Goal: Task Accomplishment & Management: Manage account settings

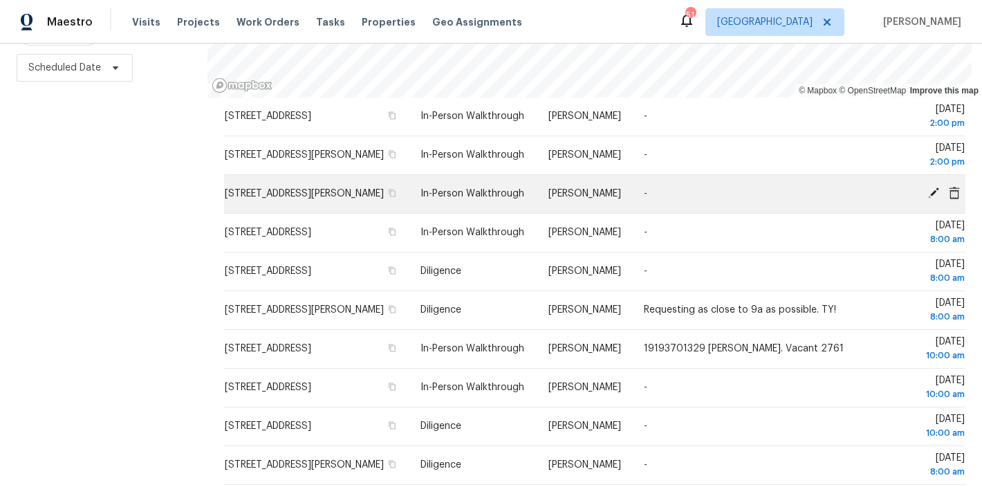
scroll to position [91, 0]
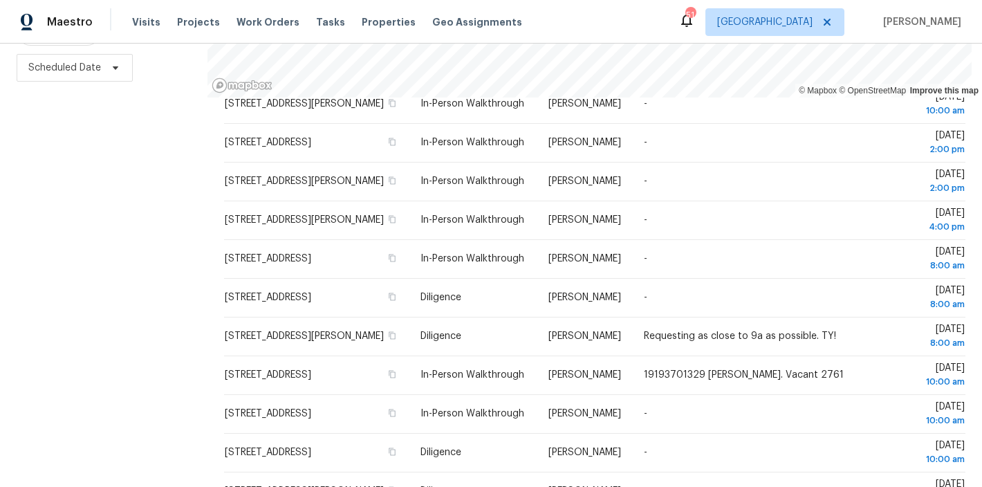
click at [93, 210] on div "Filters Reset ​ In-Person Walkthrough + 1 Assignee Scheduled Date" at bounding box center [104, 188] width 208 height 597
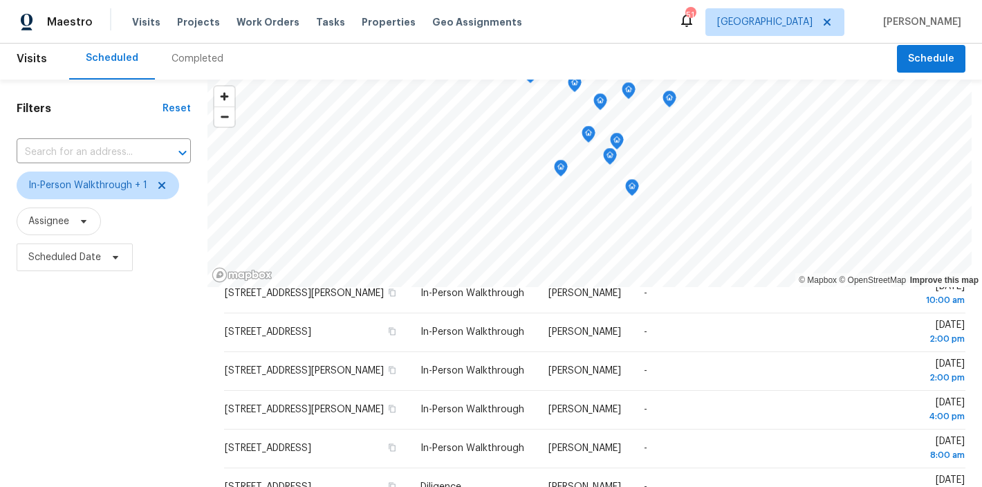
scroll to position [0, 0]
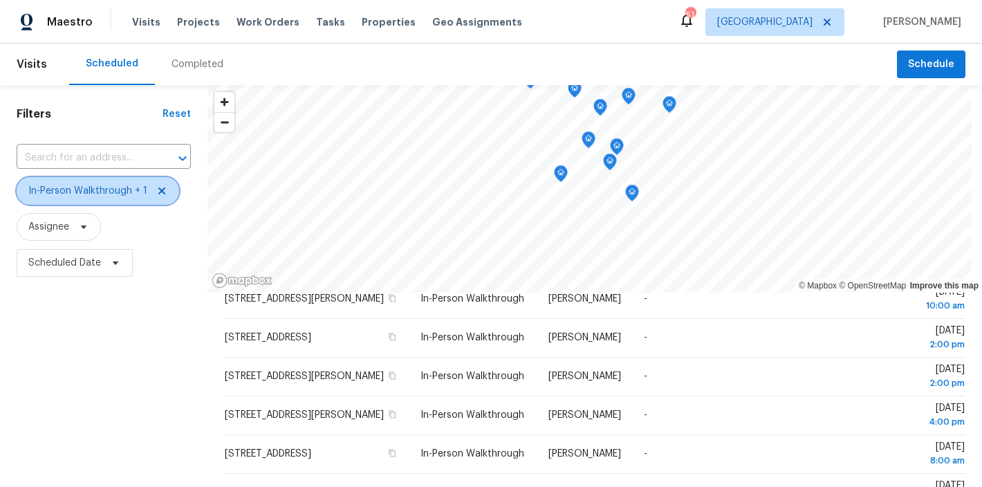
click at [162, 190] on icon at bounding box center [161, 190] width 11 height 11
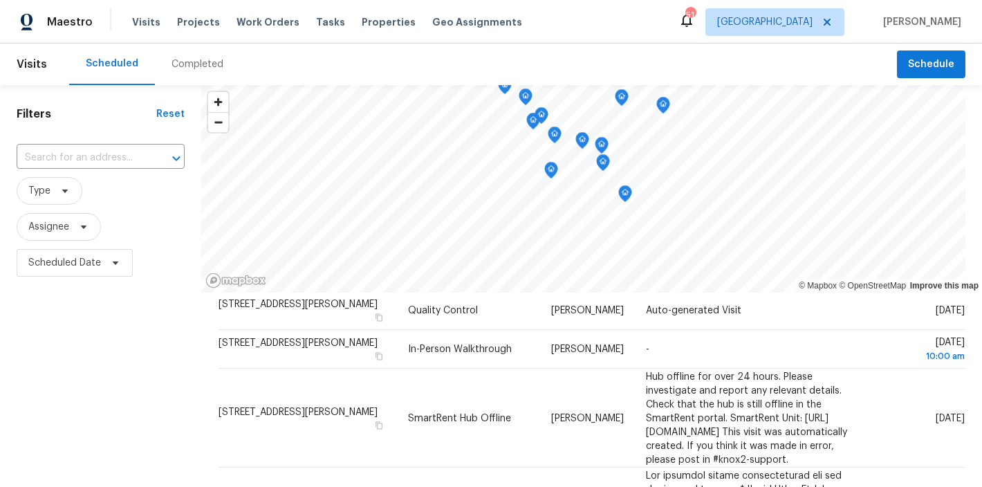
click at [62, 365] on div "Filters Reset ​ Type Assignee Scheduled Date" at bounding box center [100, 383] width 201 height 597
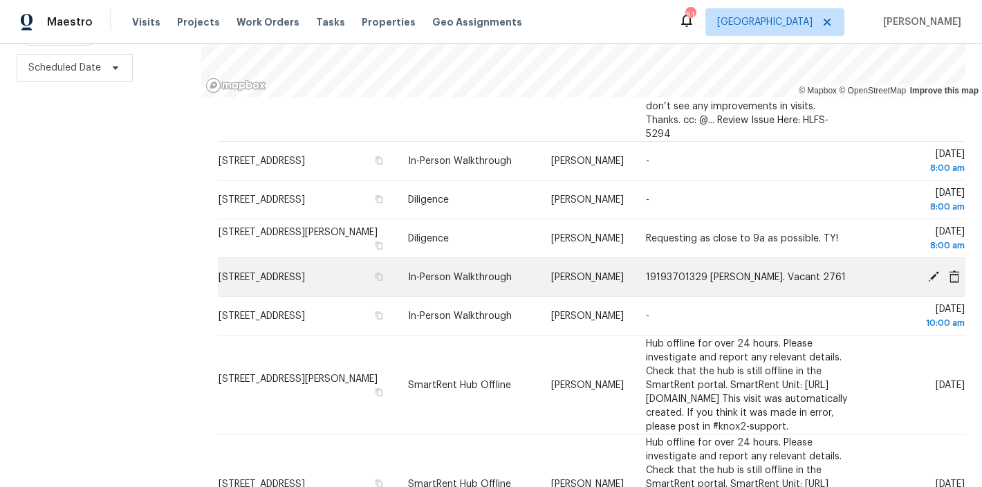
scroll to position [1443, 0]
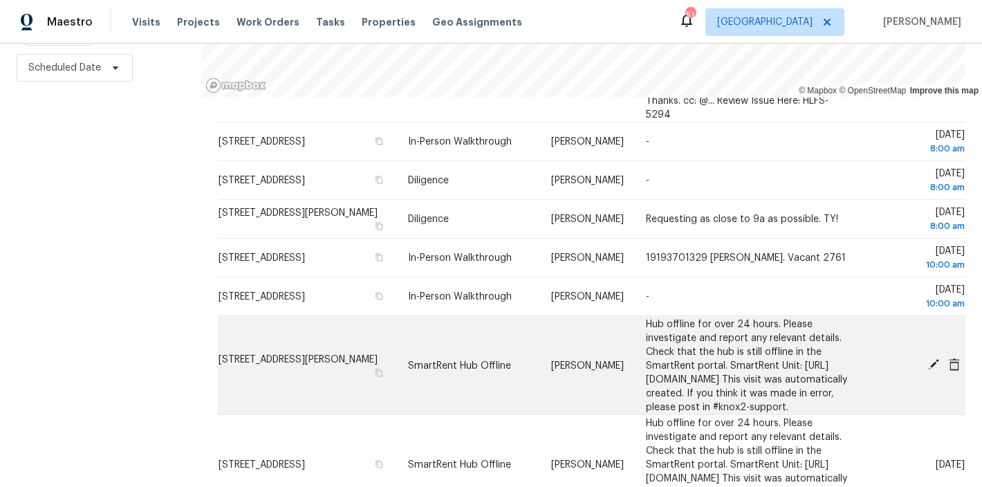
click at [928, 359] on icon at bounding box center [933, 364] width 11 height 11
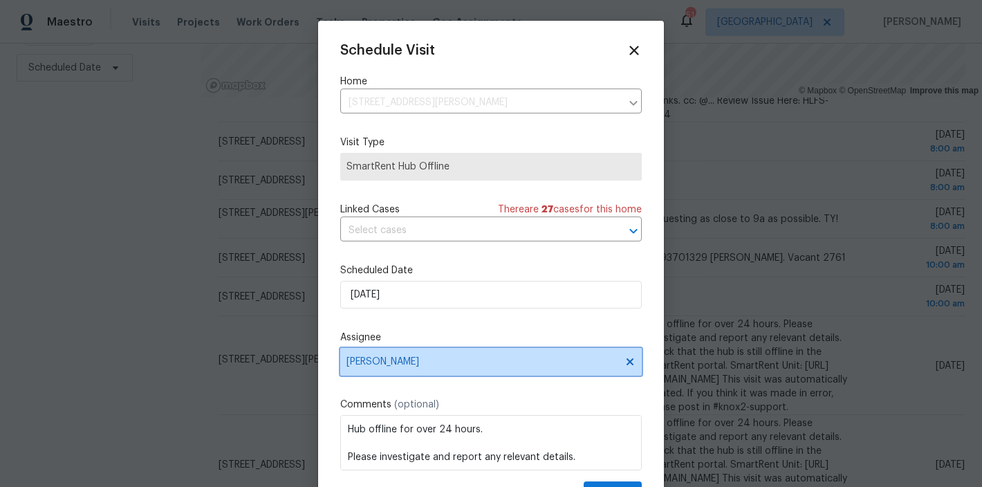
click at [392, 360] on span "Wayne Putnam" at bounding box center [482, 361] width 271 height 11
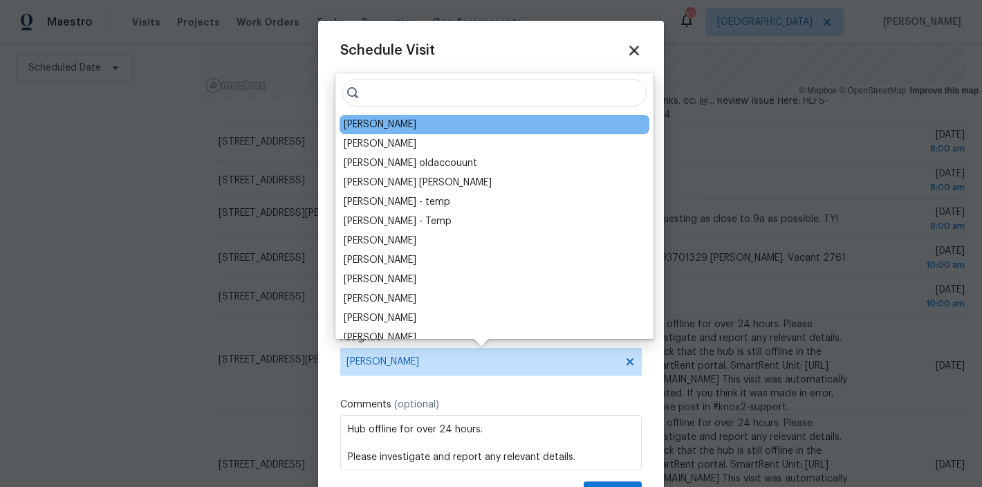
click at [630, 53] on icon at bounding box center [635, 51] width 10 height 10
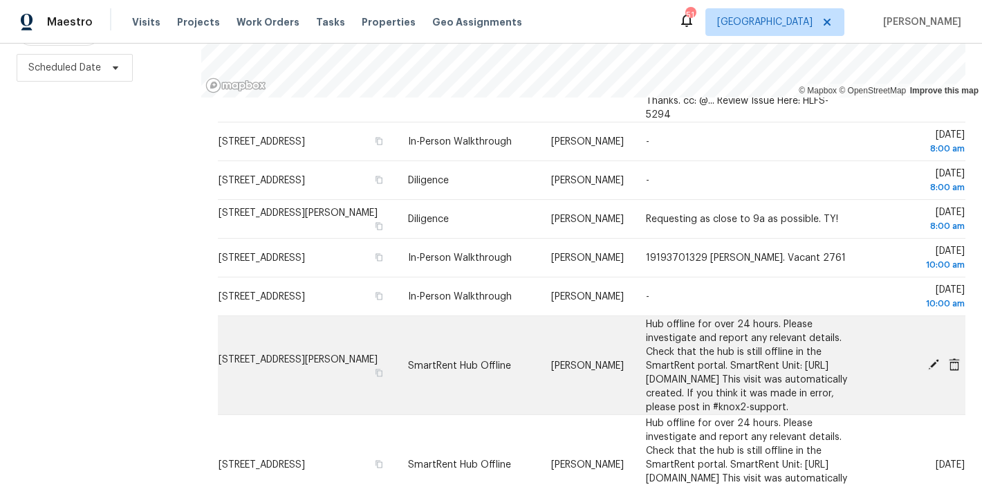
scroll to position [1451, 0]
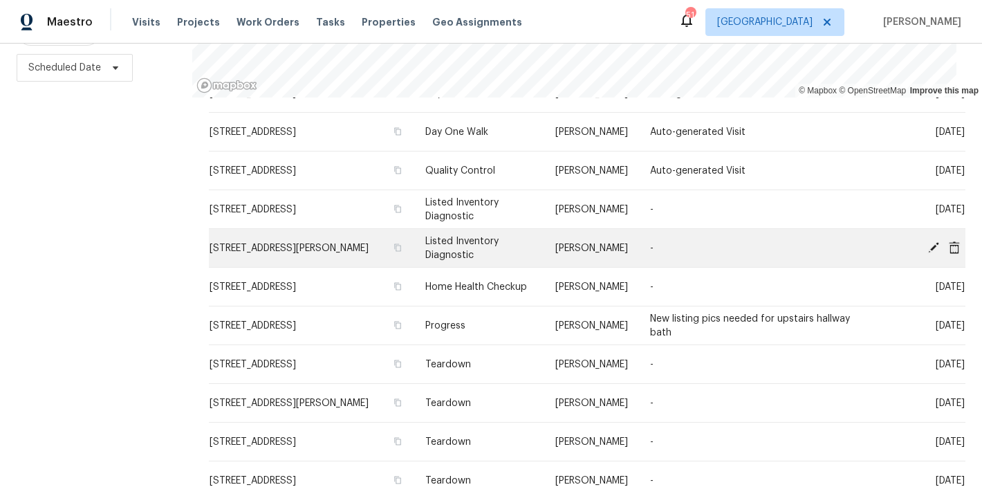
scroll to position [288, 0]
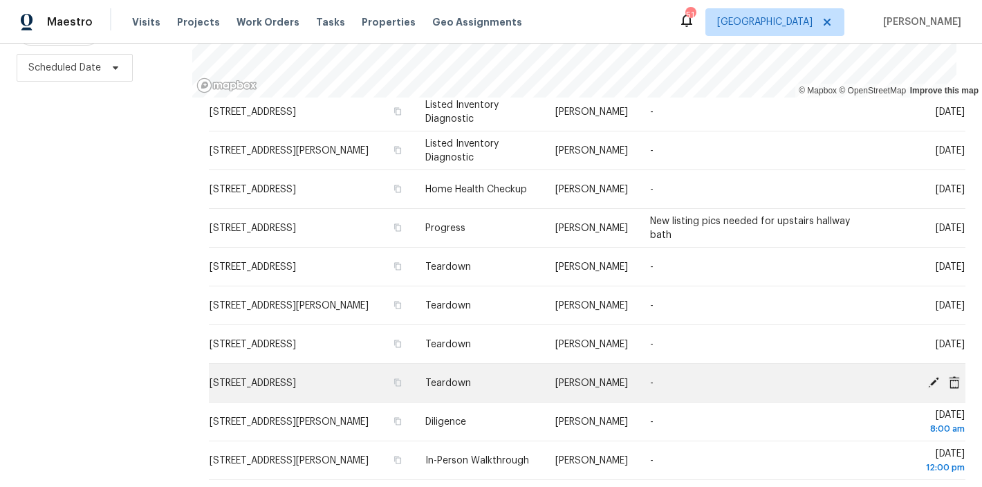
click at [928, 376] on icon at bounding box center [934, 382] width 12 height 12
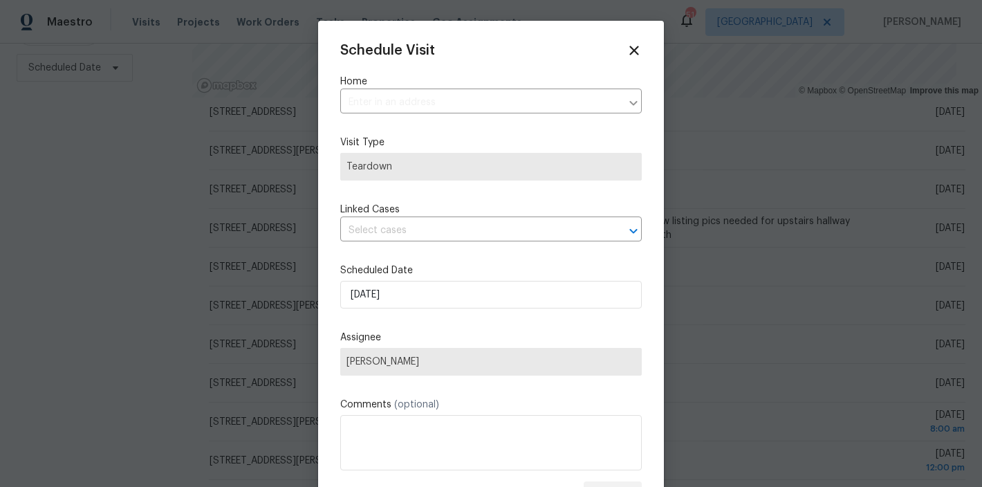
type input "448 Chinaberry Ln, Angier, NC 27501"
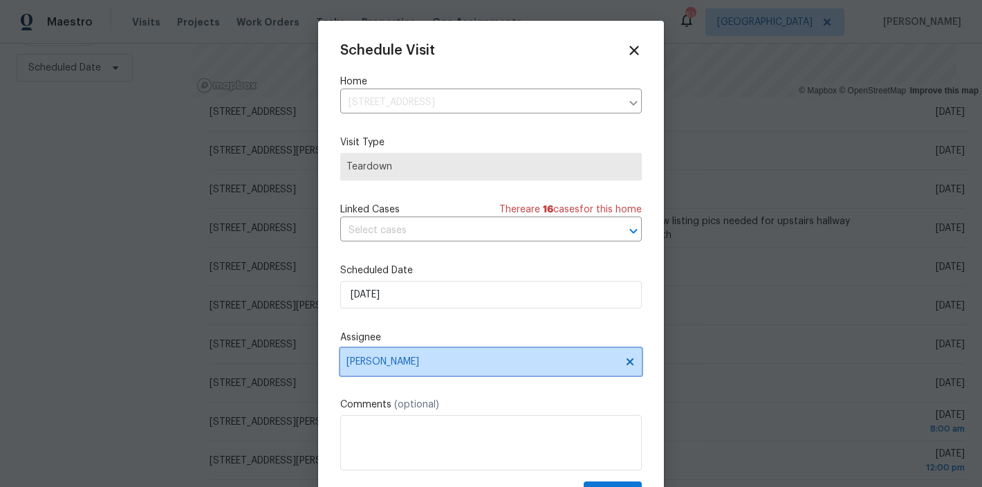
click at [414, 368] on span "Wayne Putnam" at bounding box center [491, 362] width 302 height 28
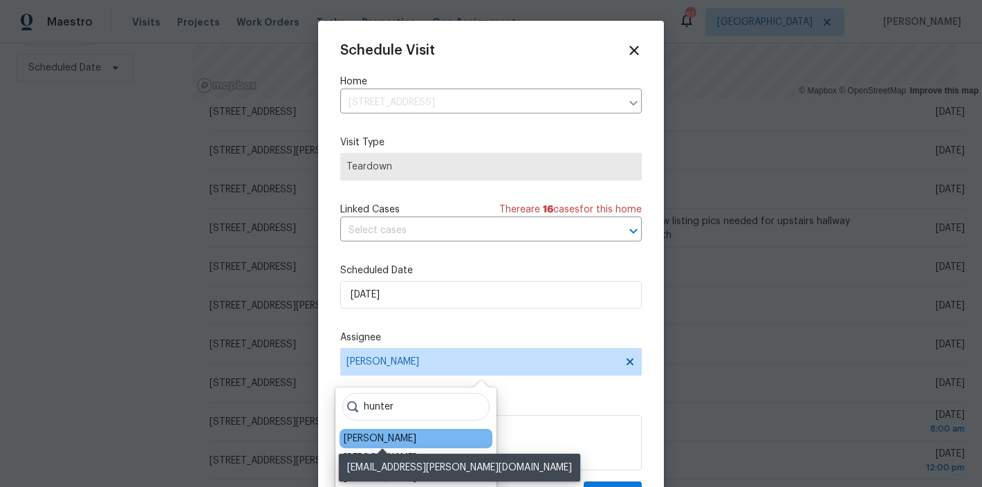
type input "hunter"
click at [416, 437] on div "Hunter Anderson" at bounding box center [380, 439] width 73 height 14
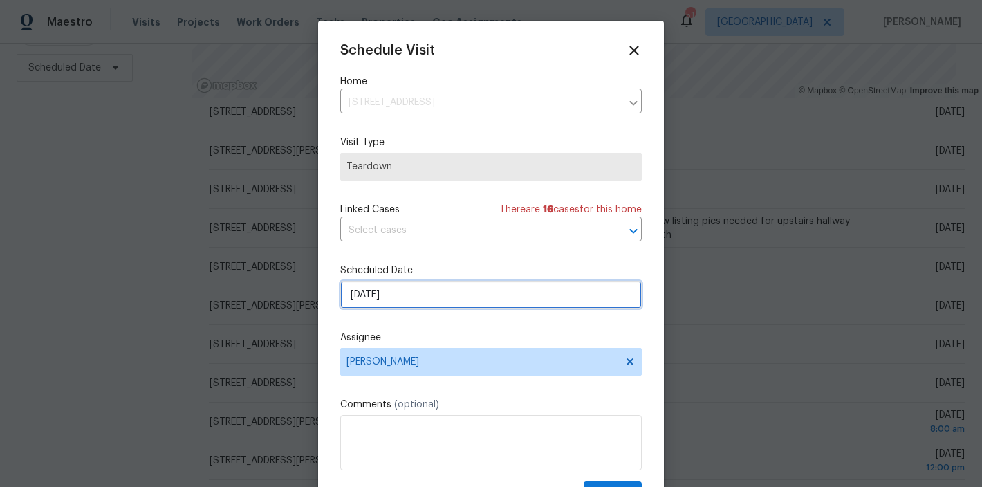
click at [405, 291] on input "10/5/2025" at bounding box center [491, 295] width 302 height 28
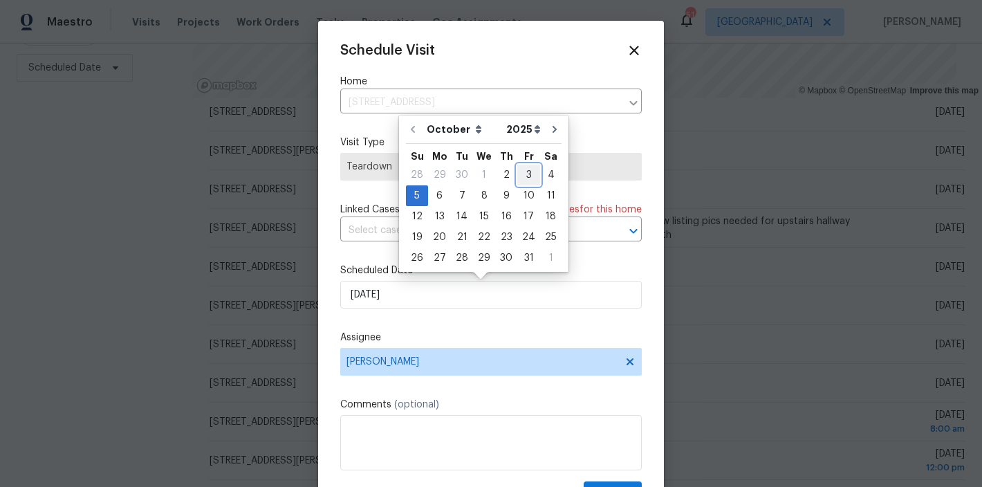
click at [521, 175] on div "3" at bounding box center [528, 174] width 23 height 19
type input "10/3/2025"
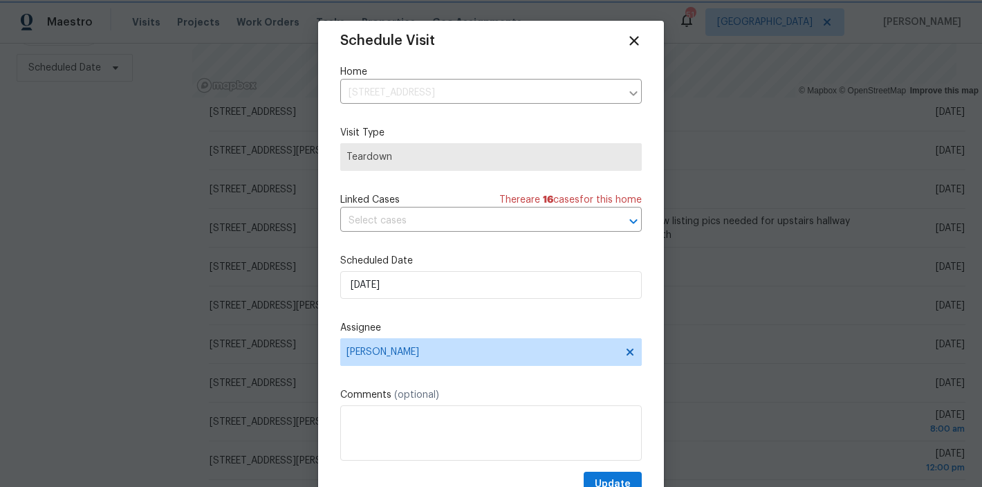
scroll to position [22, 0]
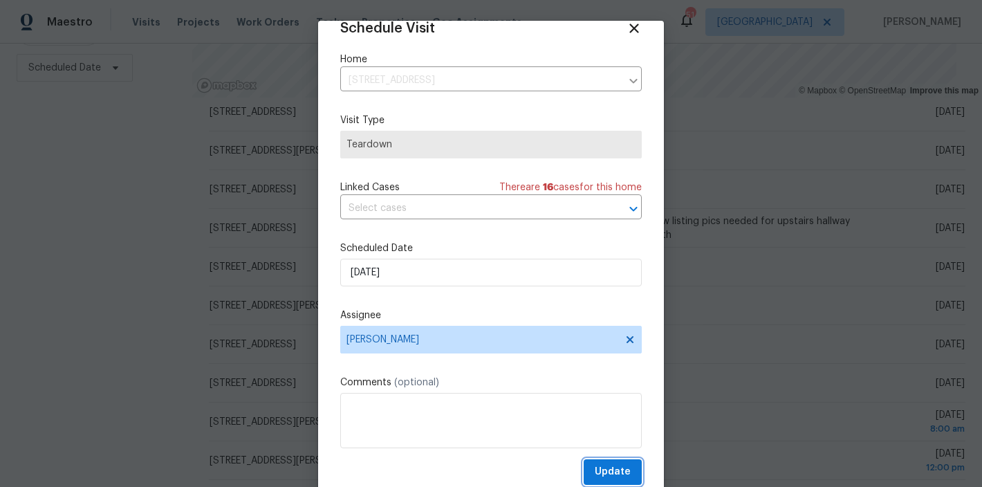
click at [602, 468] on span "Update" at bounding box center [613, 472] width 36 height 17
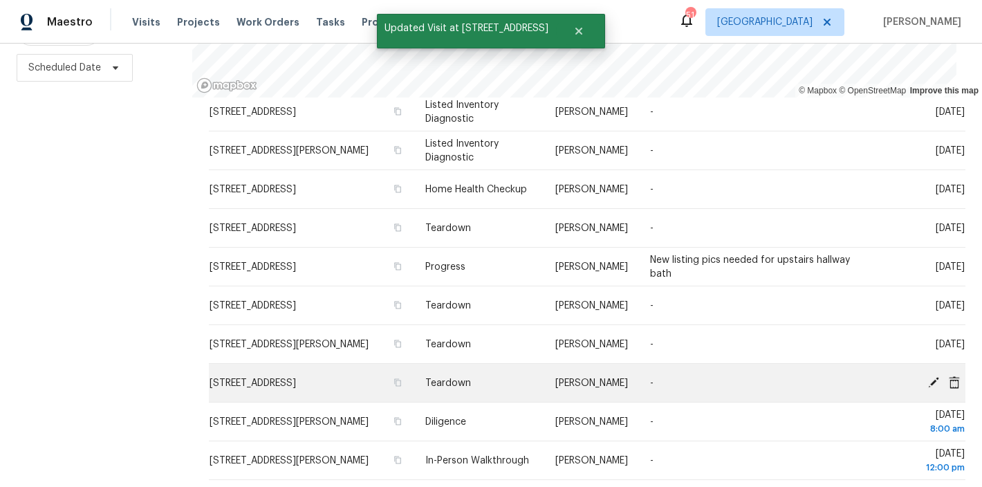
click at [928, 376] on icon at bounding box center [933, 381] width 11 height 11
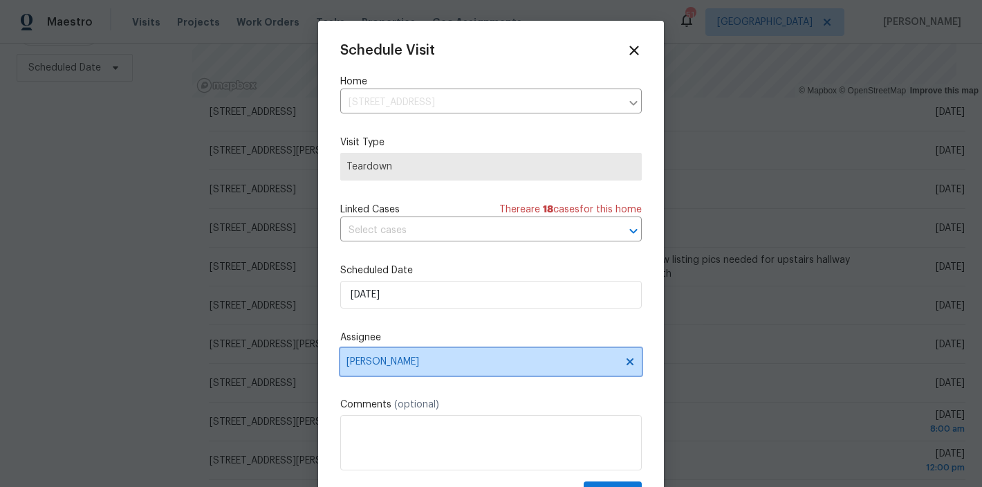
click at [417, 364] on span "Wayne Putnam" at bounding box center [482, 361] width 271 height 11
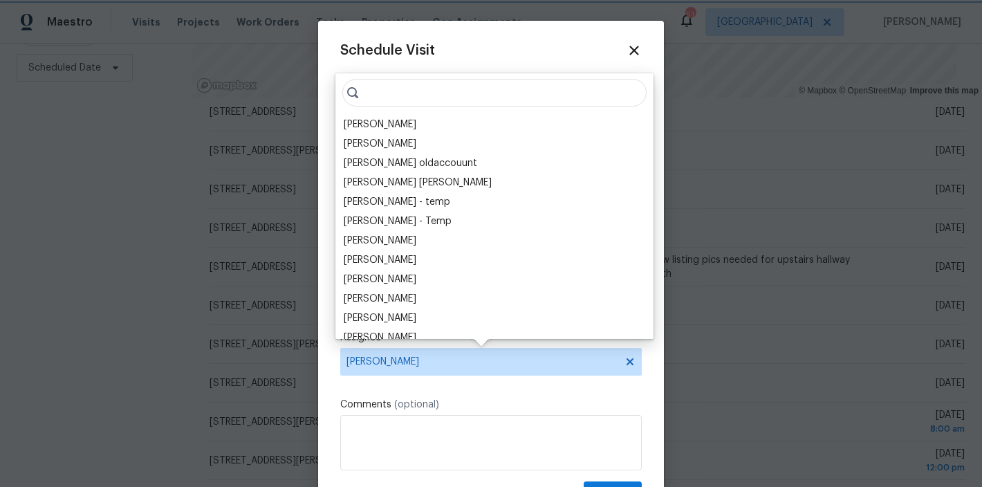
click at [417, 364] on span "Wayne Putnam" at bounding box center [482, 361] width 271 height 11
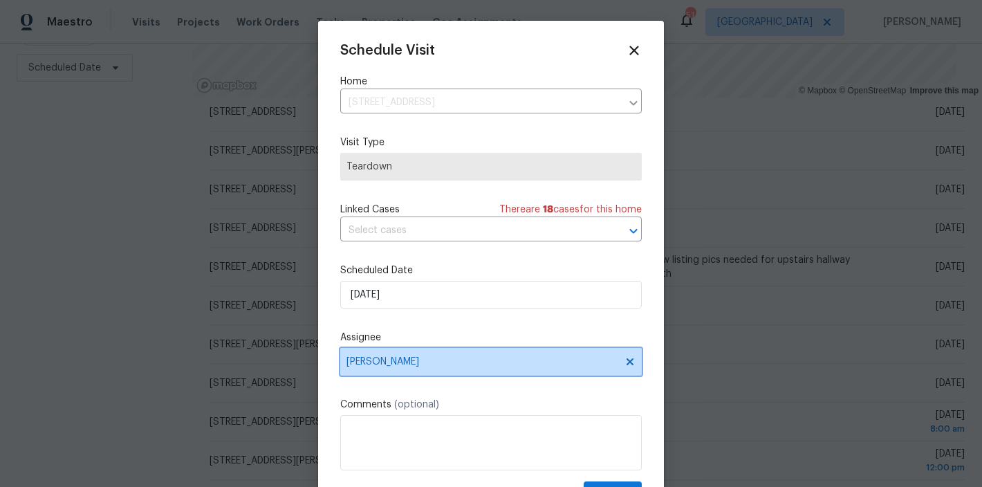
click at [417, 364] on span "Wayne Putnam" at bounding box center [482, 361] width 271 height 11
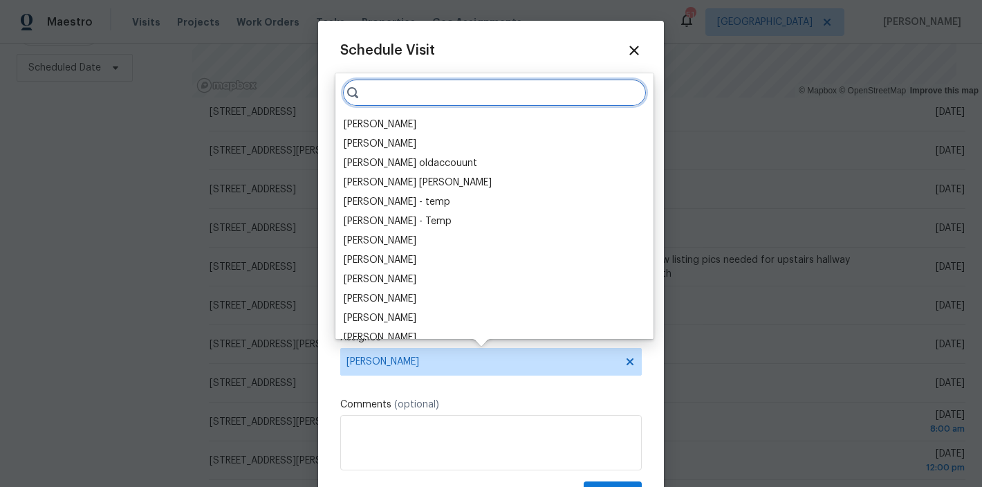
click at [401, 93] on input "search" at bounding box center [494, 93] width 304 height 28
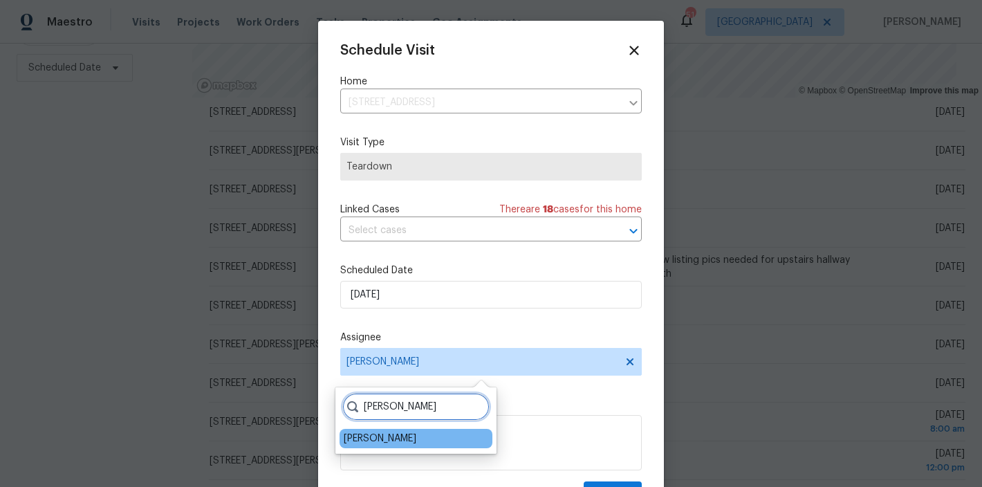
type input "shawn"
click at [375, 438] on div "Shawn Wise" at bounding box center [380, 439] width 73 height 14
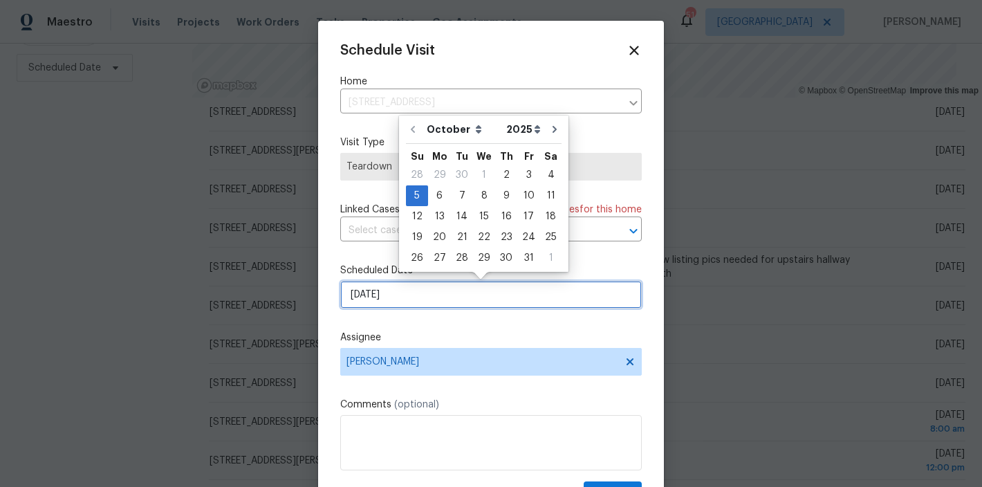
click at [410, 291] on input "10/5/2025" at bounding box center [491, 295] width 302 height 28
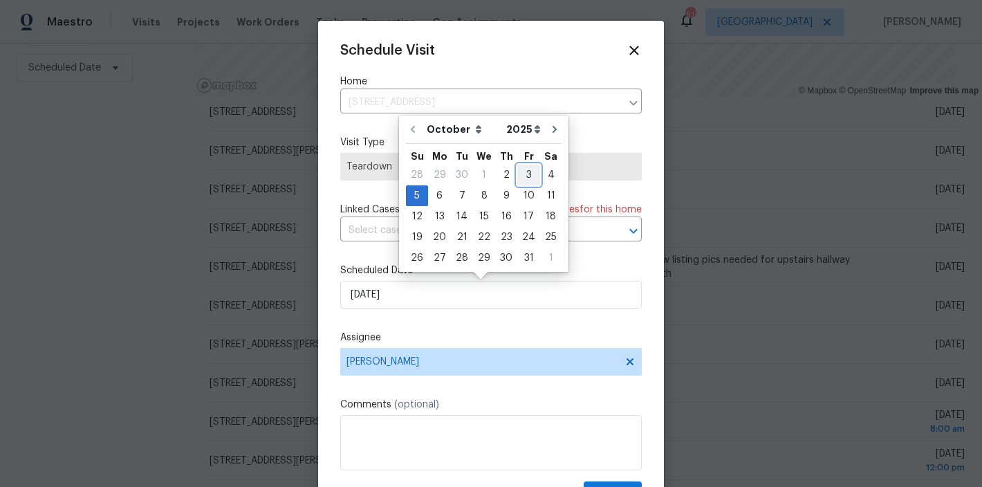
click at [523, 169] on div "3" at bounding box center [528, 174] width 23 height 19
type input "10/3/2025"
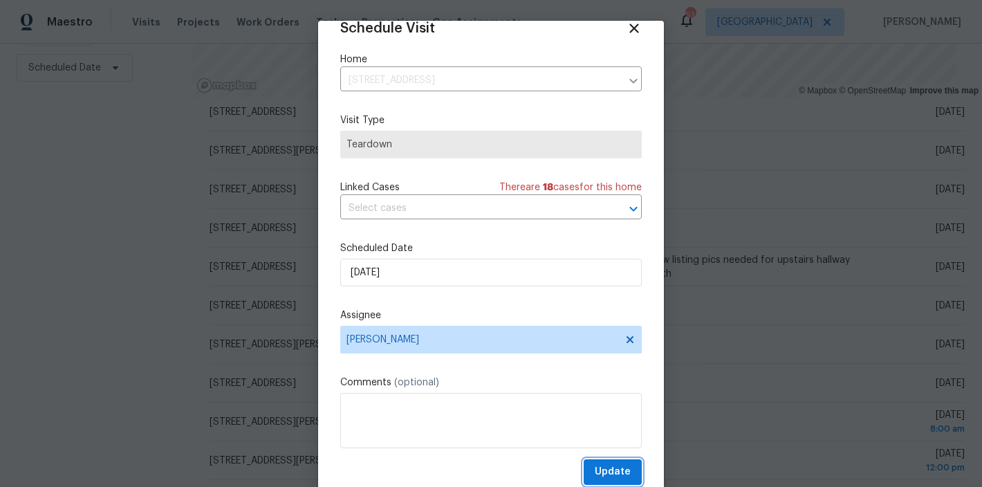
click at [603, 466] on span "Update" at bounding box center [613, 472] width 36 height 17
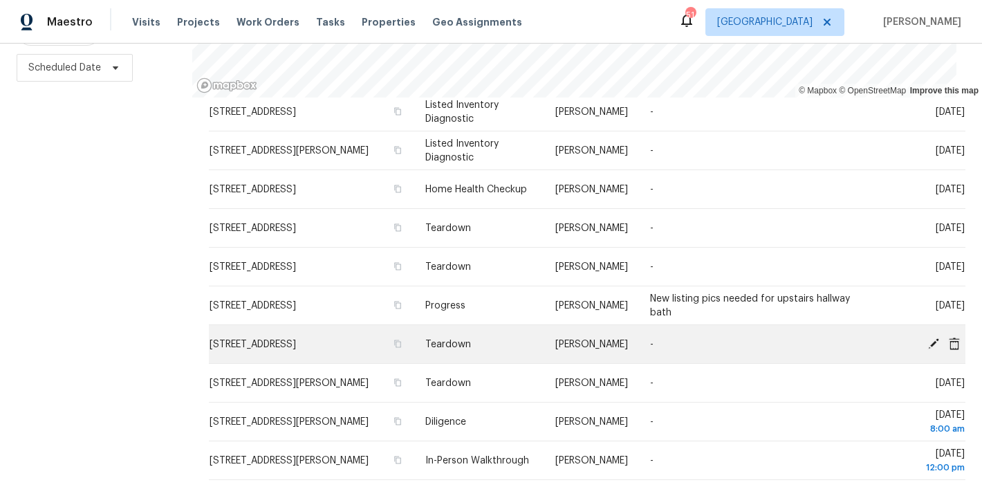
click at [928, 337] on icon at bounding box center [934, 343] width 12 height 12
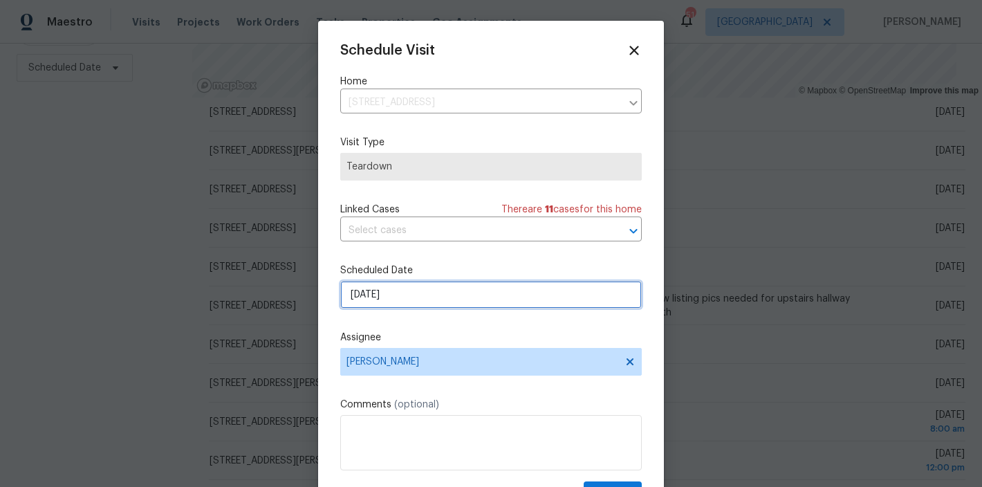
click at [368, 291] on input "10/5/2025" at bounding box center [491, 295] width 302 height 28
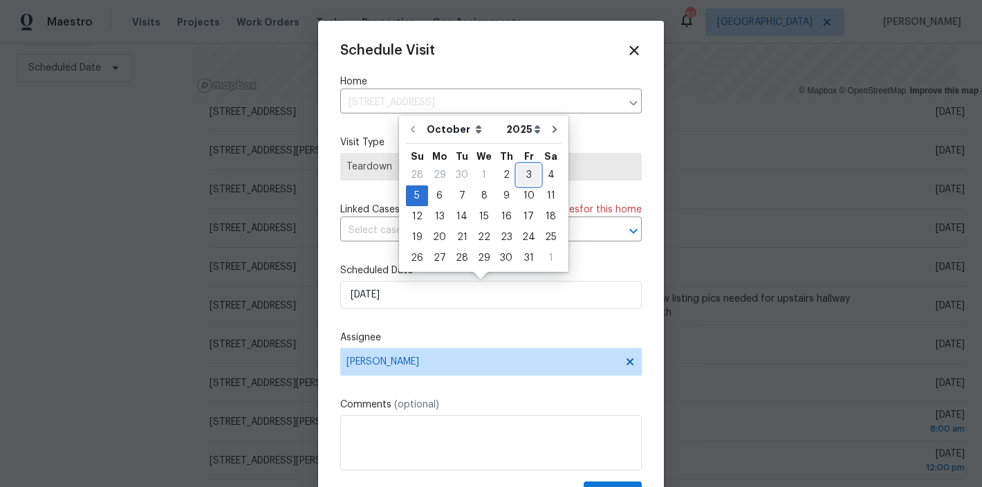
click at [527, 178] on div "3" at bounding box center [528, 174] width 23 height 19
type input "10/3/2025"
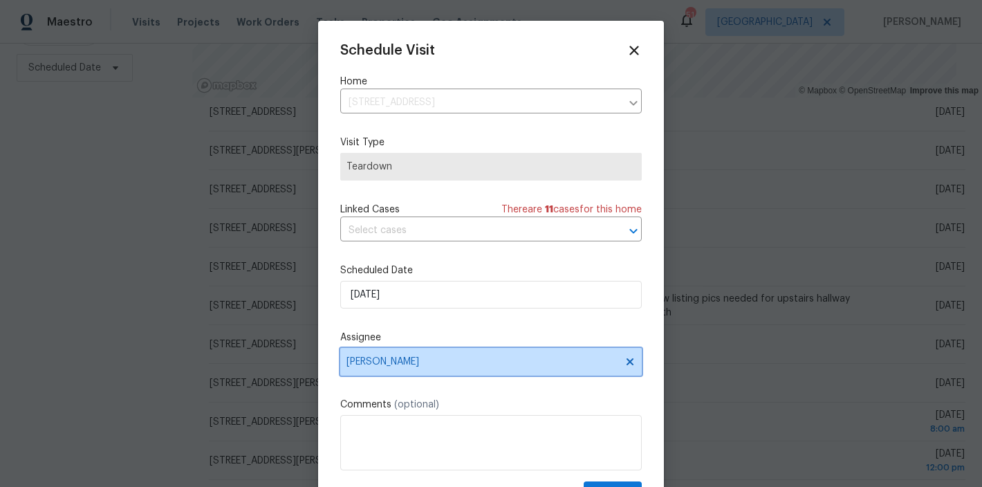
click at [420, 363] on span "Joseph White" at bounding box center [482, 361] width 271 height 11
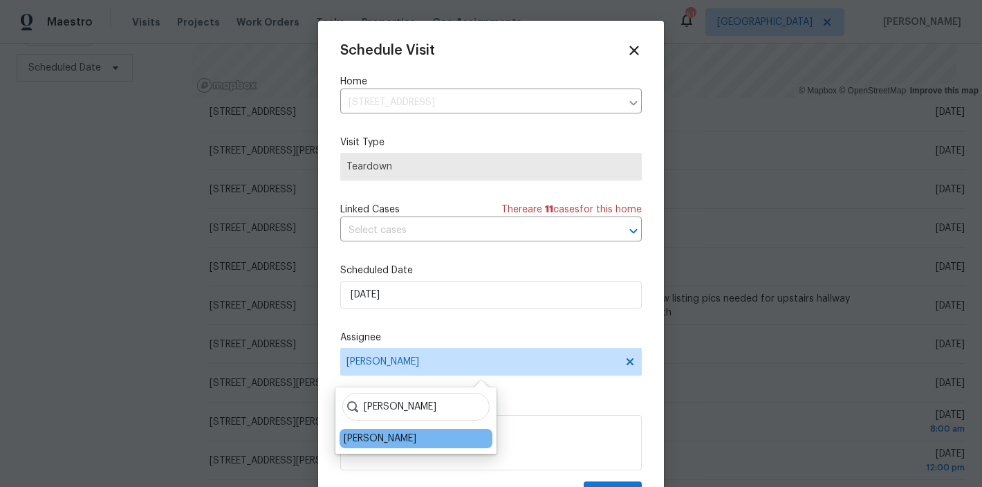
type input "shawn"
click at [369, 434] on div "Shawn Wise" at bounding box center [380, 439] width 73 height 14
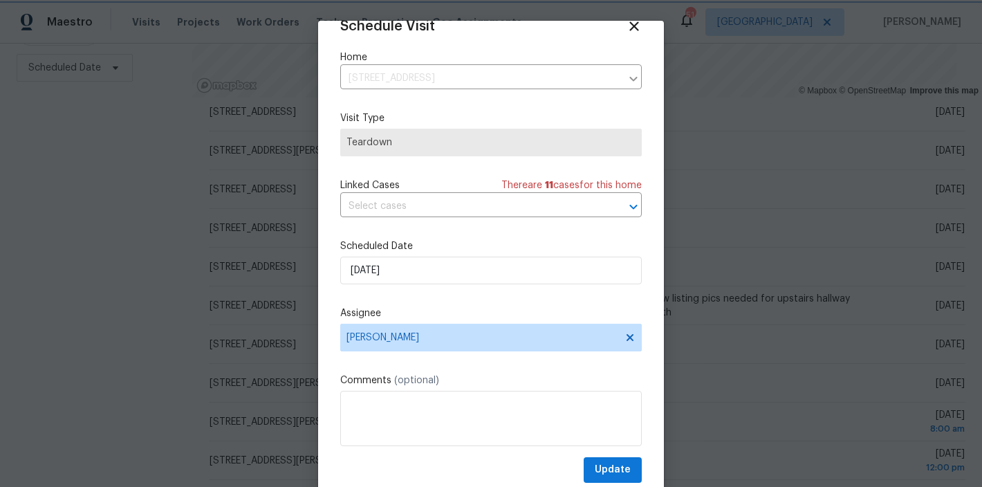
scroll to position [25, 0]
click at [595, 463] on span "Update" at bounding box center [613, 469] width 36 height 17
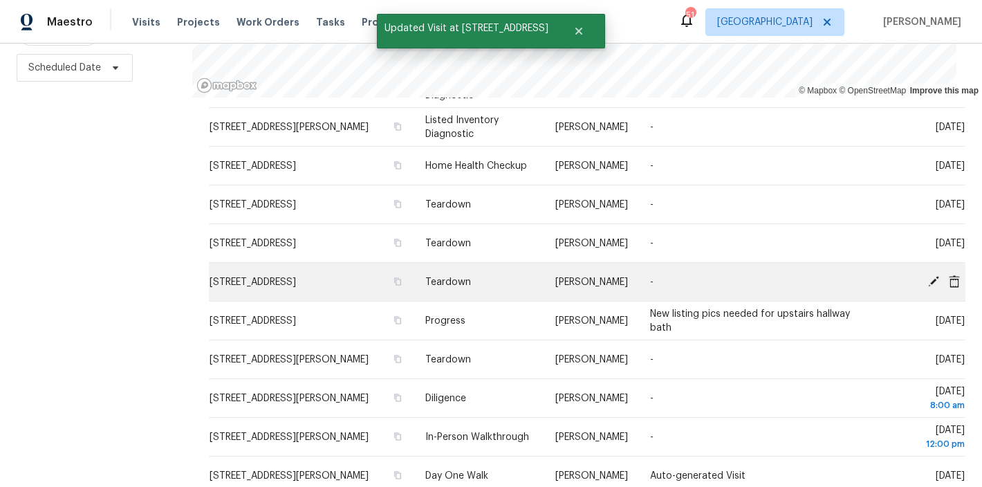
scroll to position [381, 0]
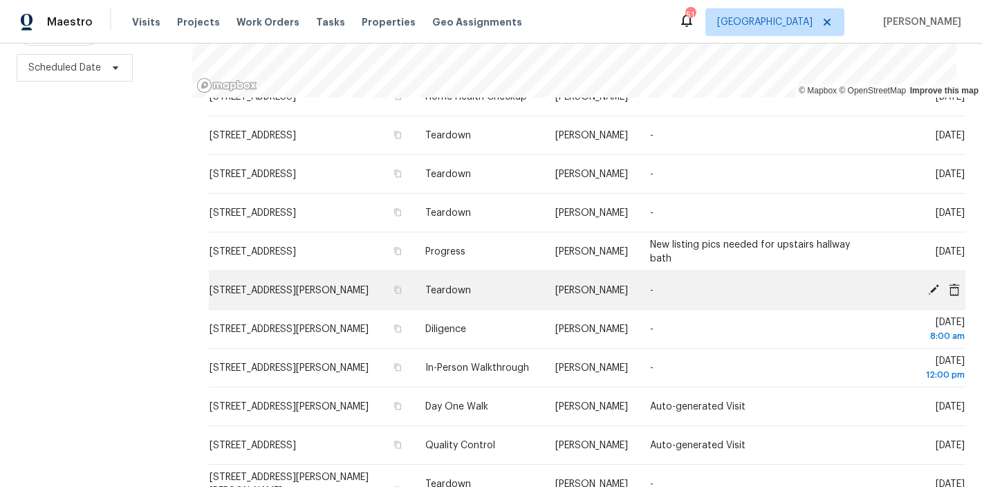
click at [928, 284] on icon at bounding box center [933, 289] width 11 height 11
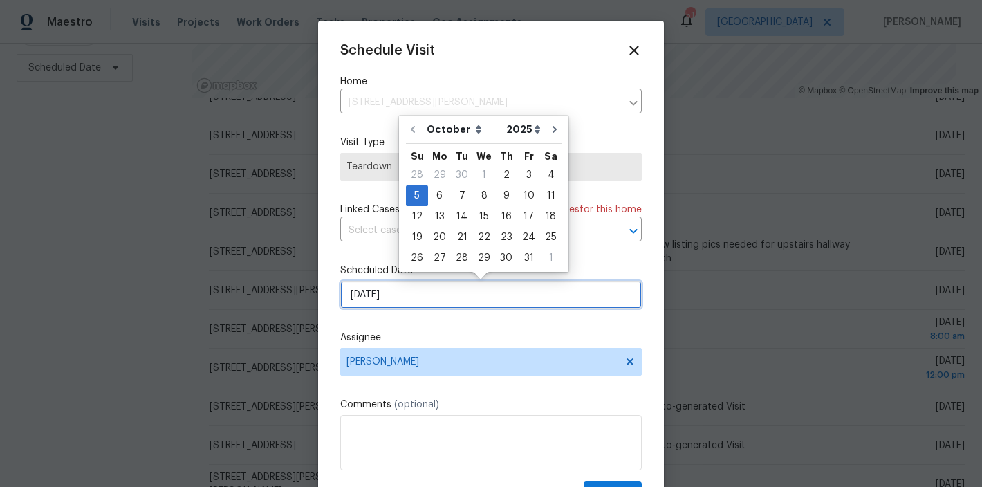
click at [392, 290] on input "10/5/2025" at bounding box center [491, 295] width 302 height 28
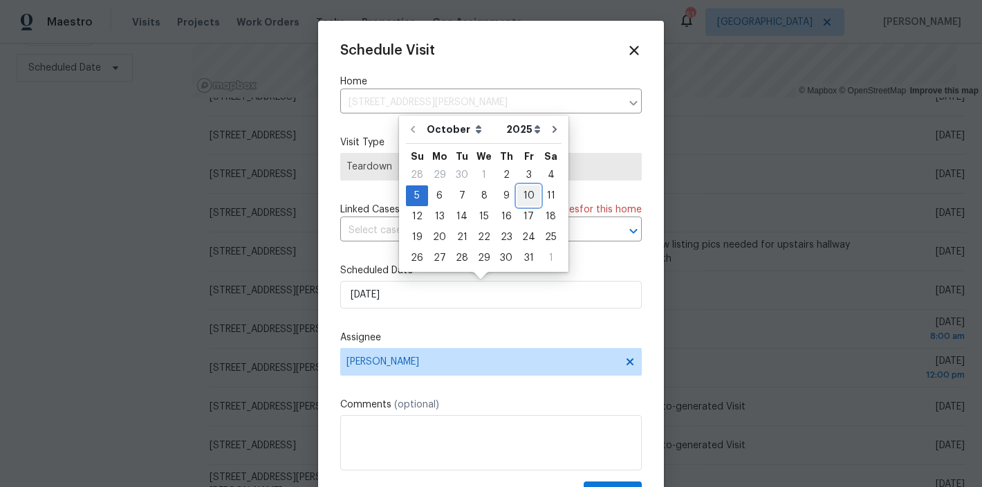
click at [531, 194] on div "10" at bounding box center [528, 195] width 23 height 19
type input "10/10/2025"
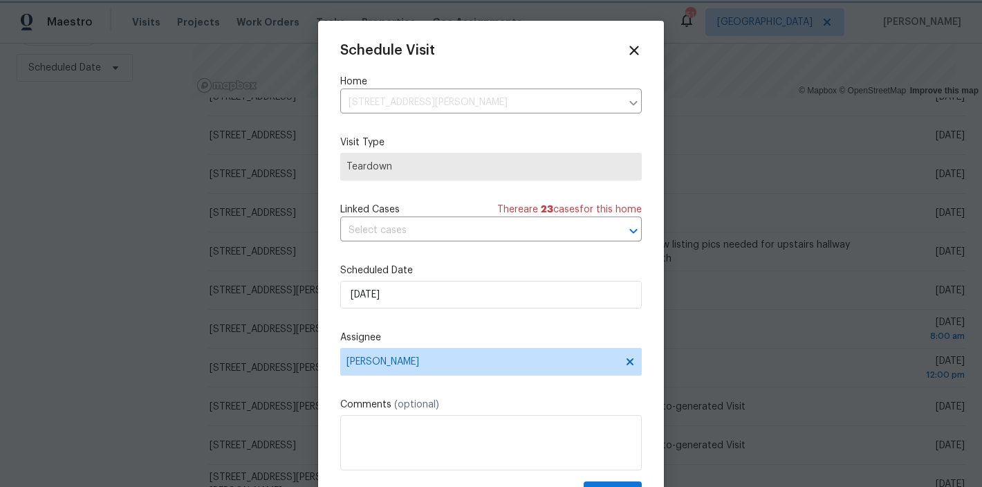
scroll to position [25, 0]
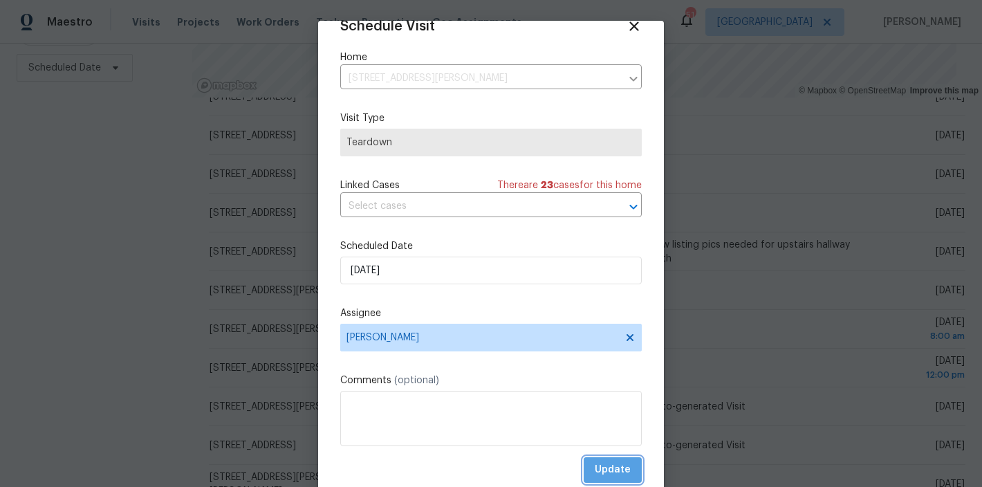
click at [616, 471] on button "Update" at bounding box center [613, 470] width 58 height 26
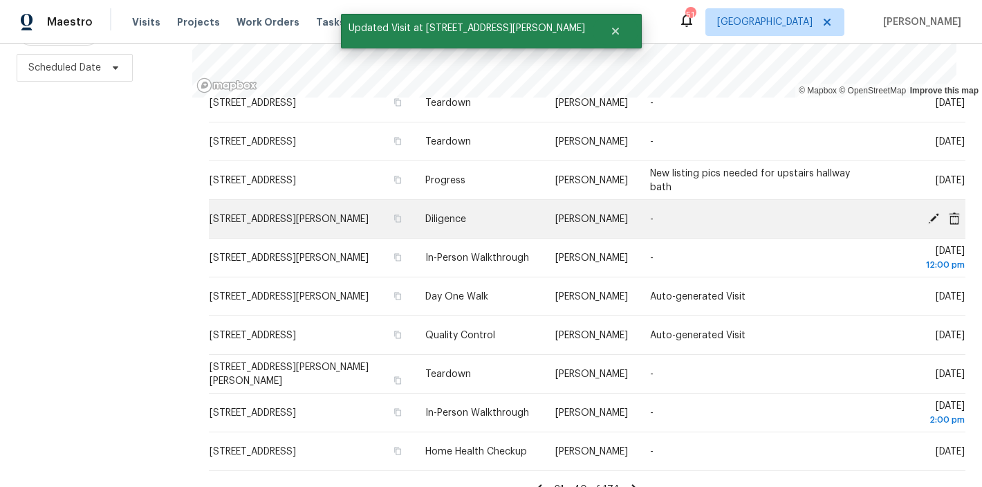
scroll to position [473, 0]
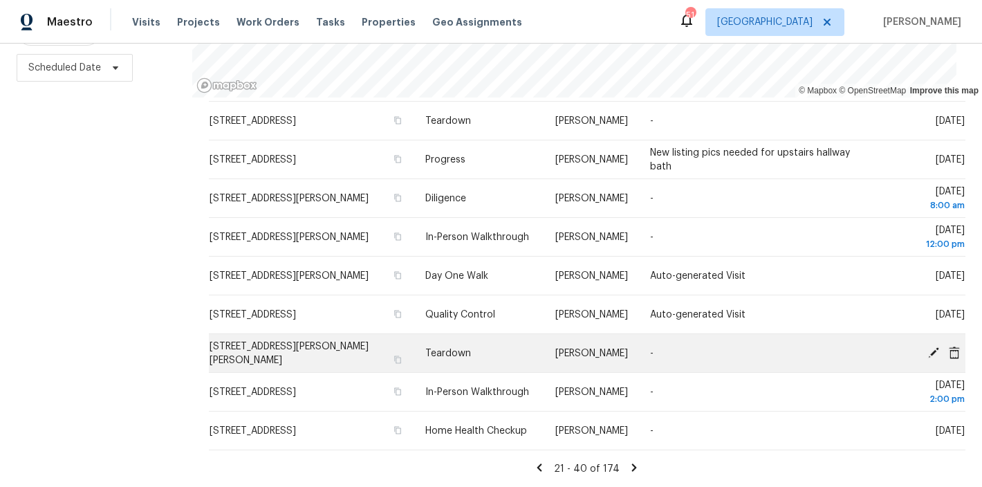
click at [928, 347] on icon at bounding box center [933, 352] width 11 height 11
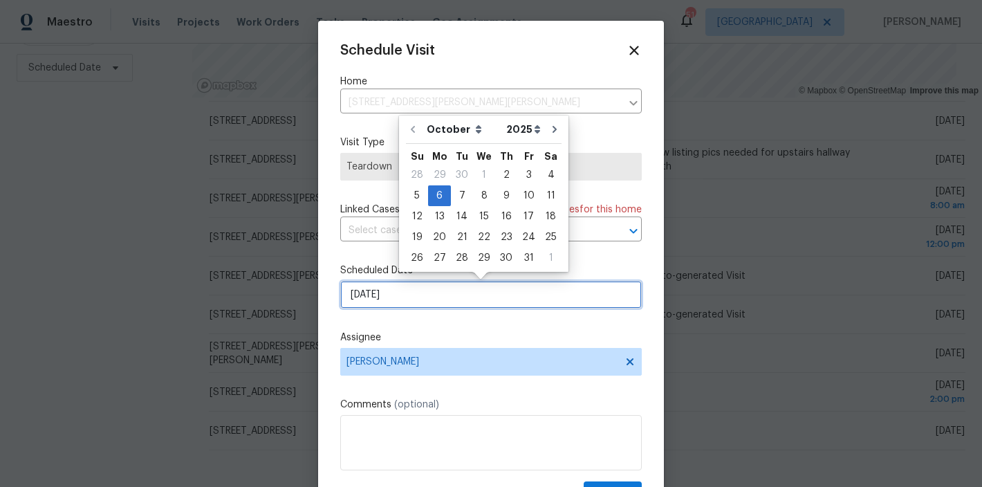
click at [396, 299] on input "10/6/2025" at bounding box center [491, 295] width 302 height 28
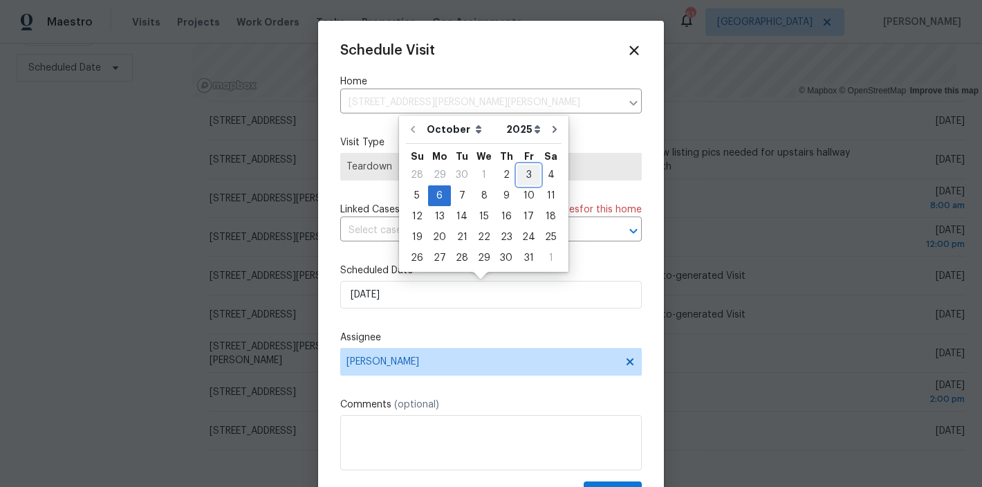
click at [524, 176] on div "3" at bounding box center [528, 174] width 23 height 19
type input "10/3/2025"
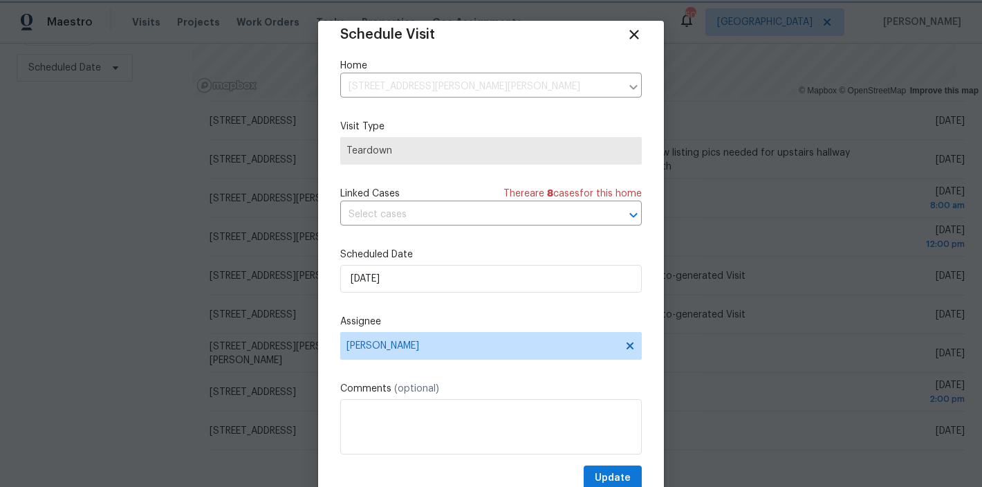
scroll to position [25, 0]
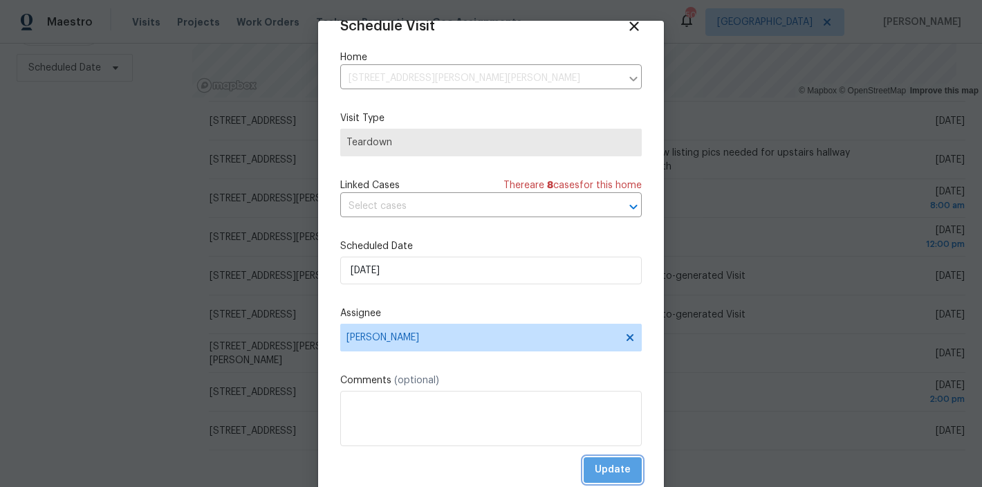
click at [605, 468] on span "Update" at bounding box center [613, 469] width 36 height 17
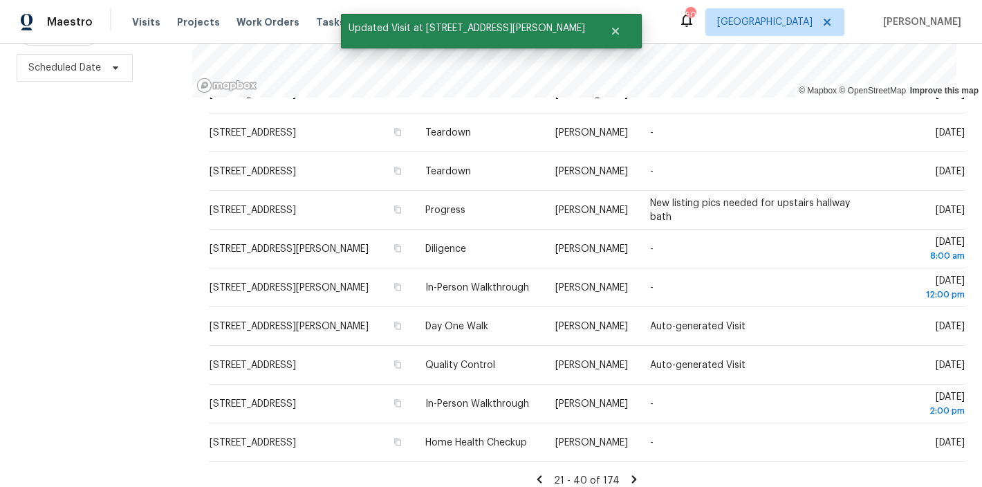
scroll to position [473, 0]
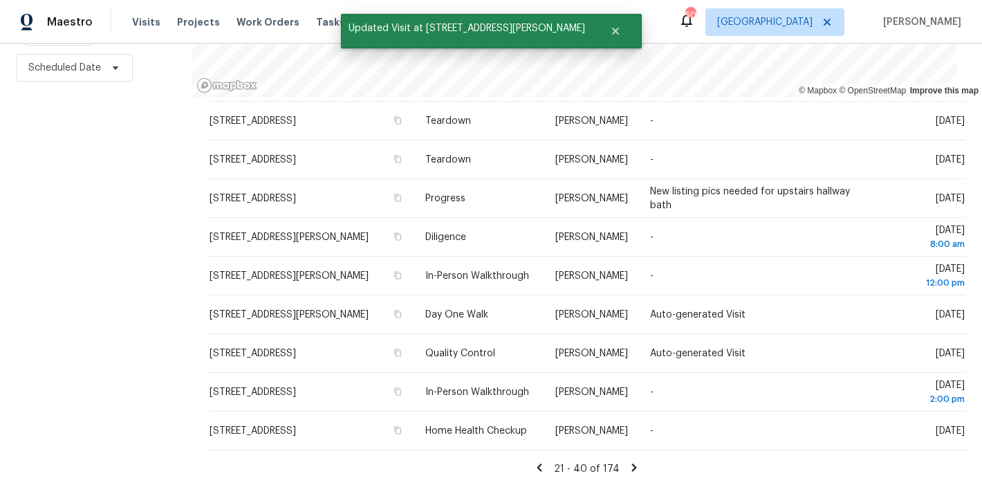
click at [628, 461] on icon at bounding box center [634, 467] width 12 height 12
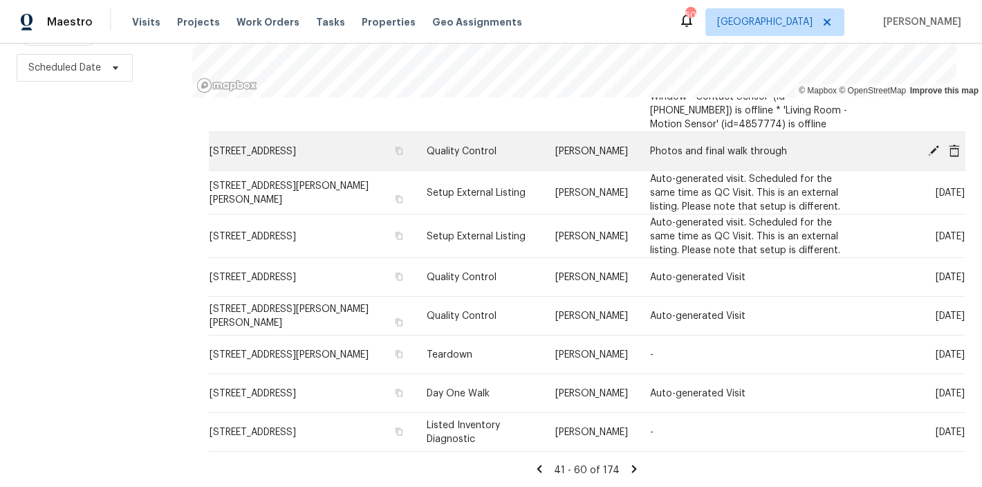
scroll to position [736, 0]
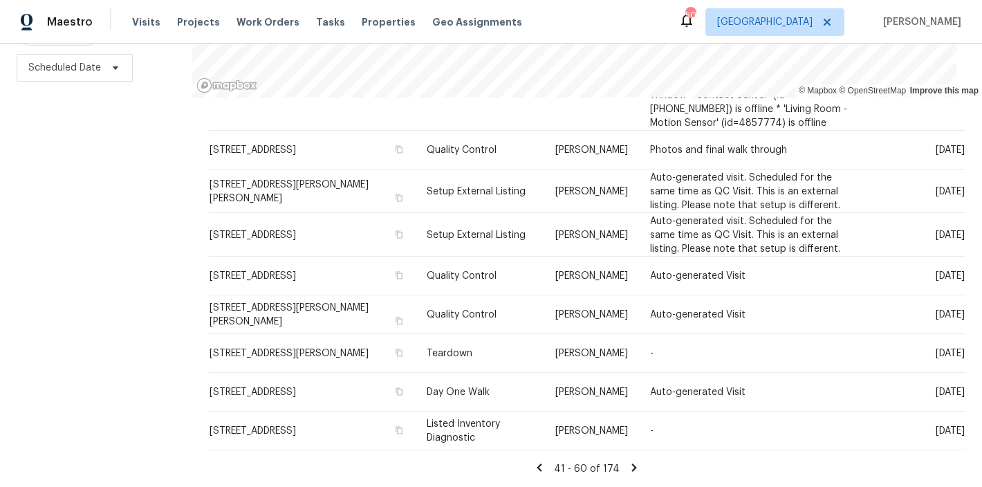
click at [140, 318] on div "Filters Reset ​ Type Assignee Scheduled Date" at bounding box center [96, 188] width 192 height 597
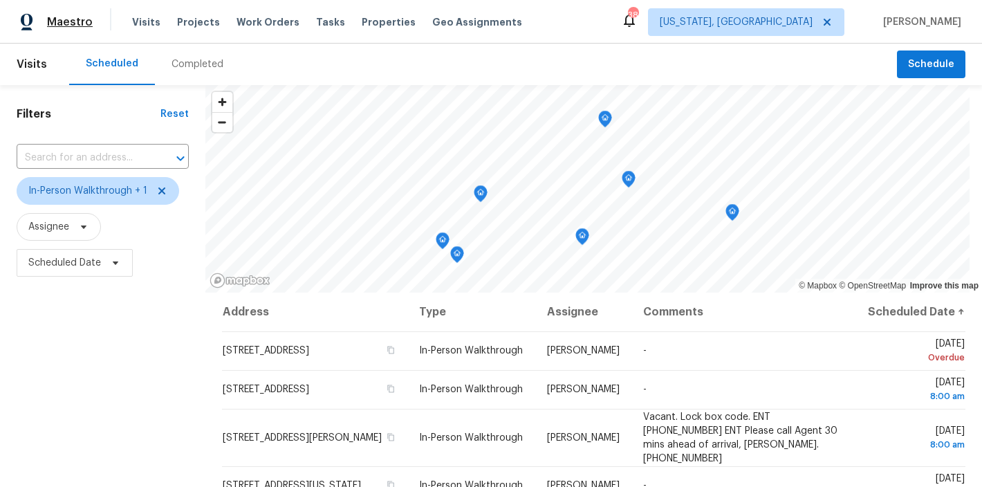
scroll to position [82, 0]
